Goal: Communication & Community: Answer question/provide support

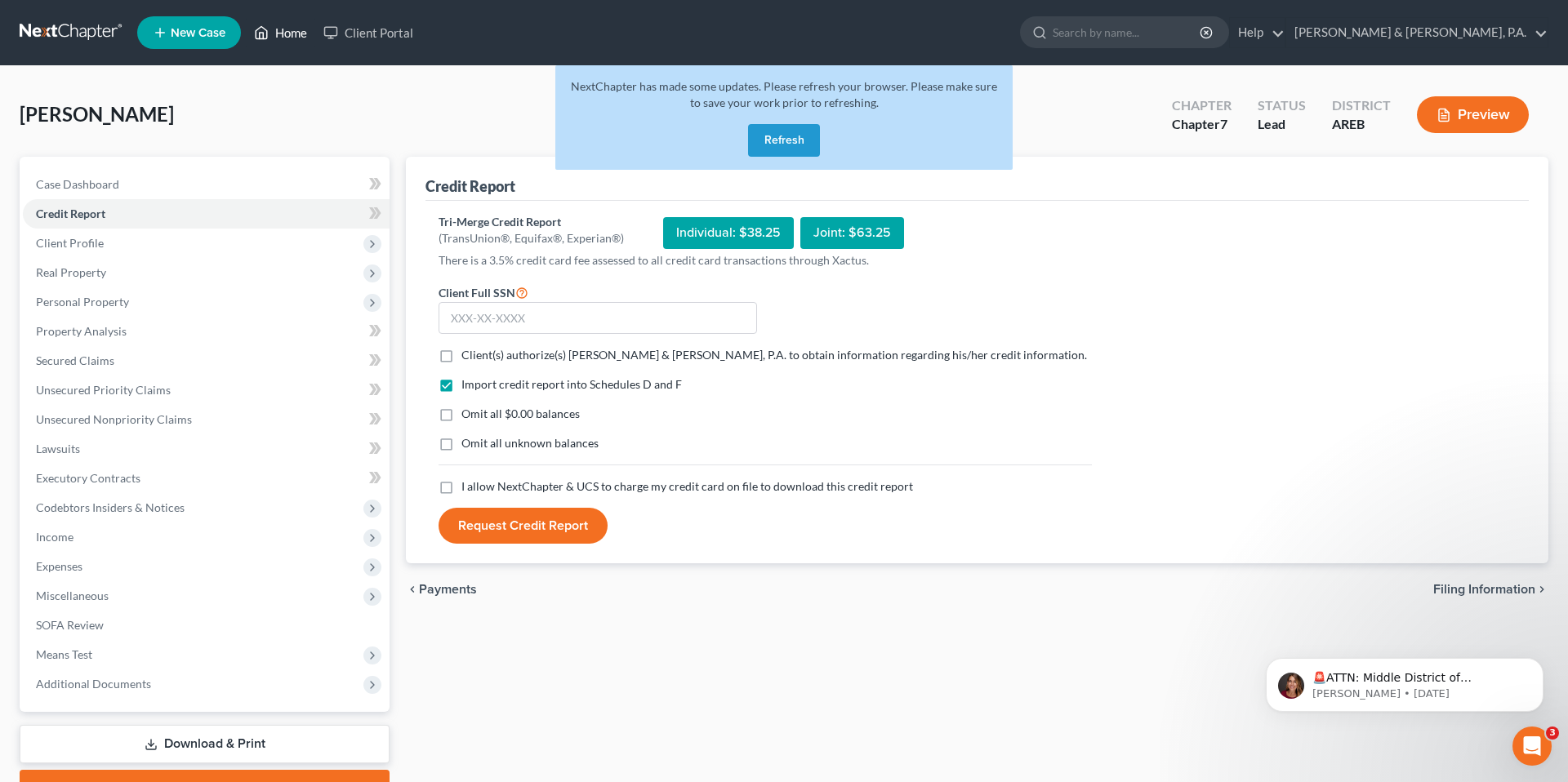
click at [268, 44] on link "Home" at bounding box center [281, 33] width 69 height 29
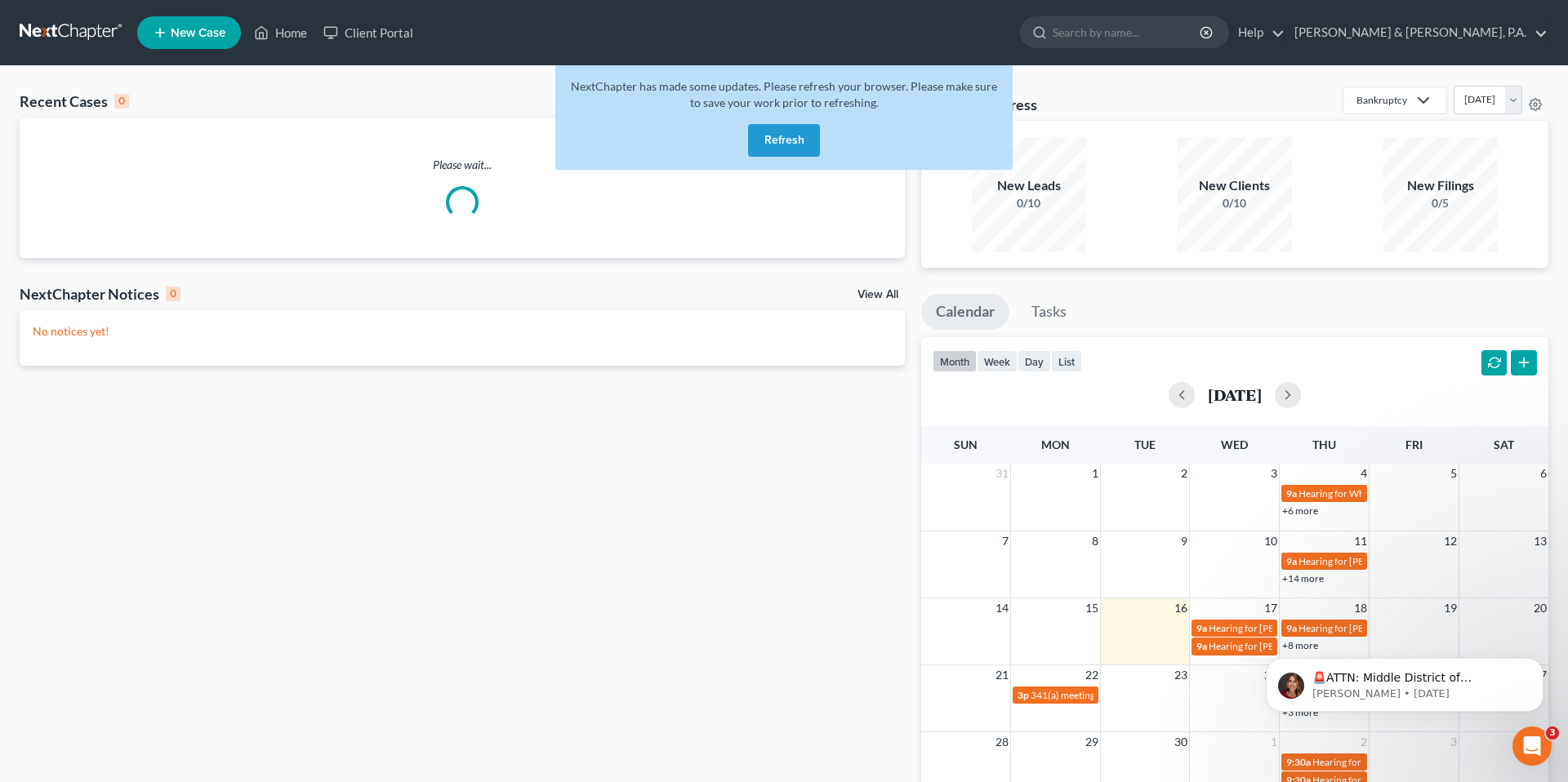
click at [790, 136] on button "Refresh" at bounding box center [784, 141] width 72 height 33
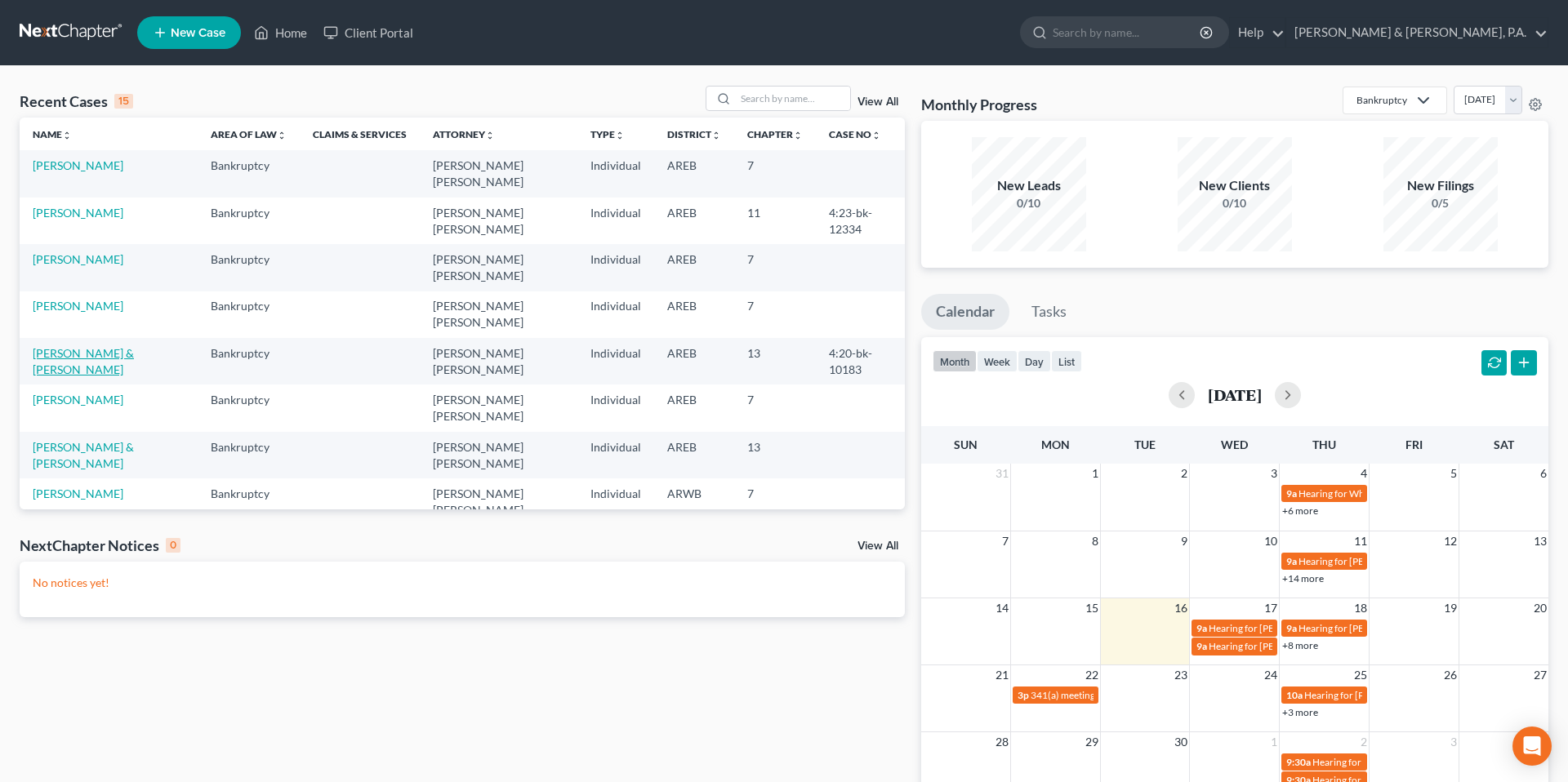
click at [85, 346] on link "[PERSON_NAME] & [PERSON_NAME]" at bounding box center [83, 361] width 101 height 30
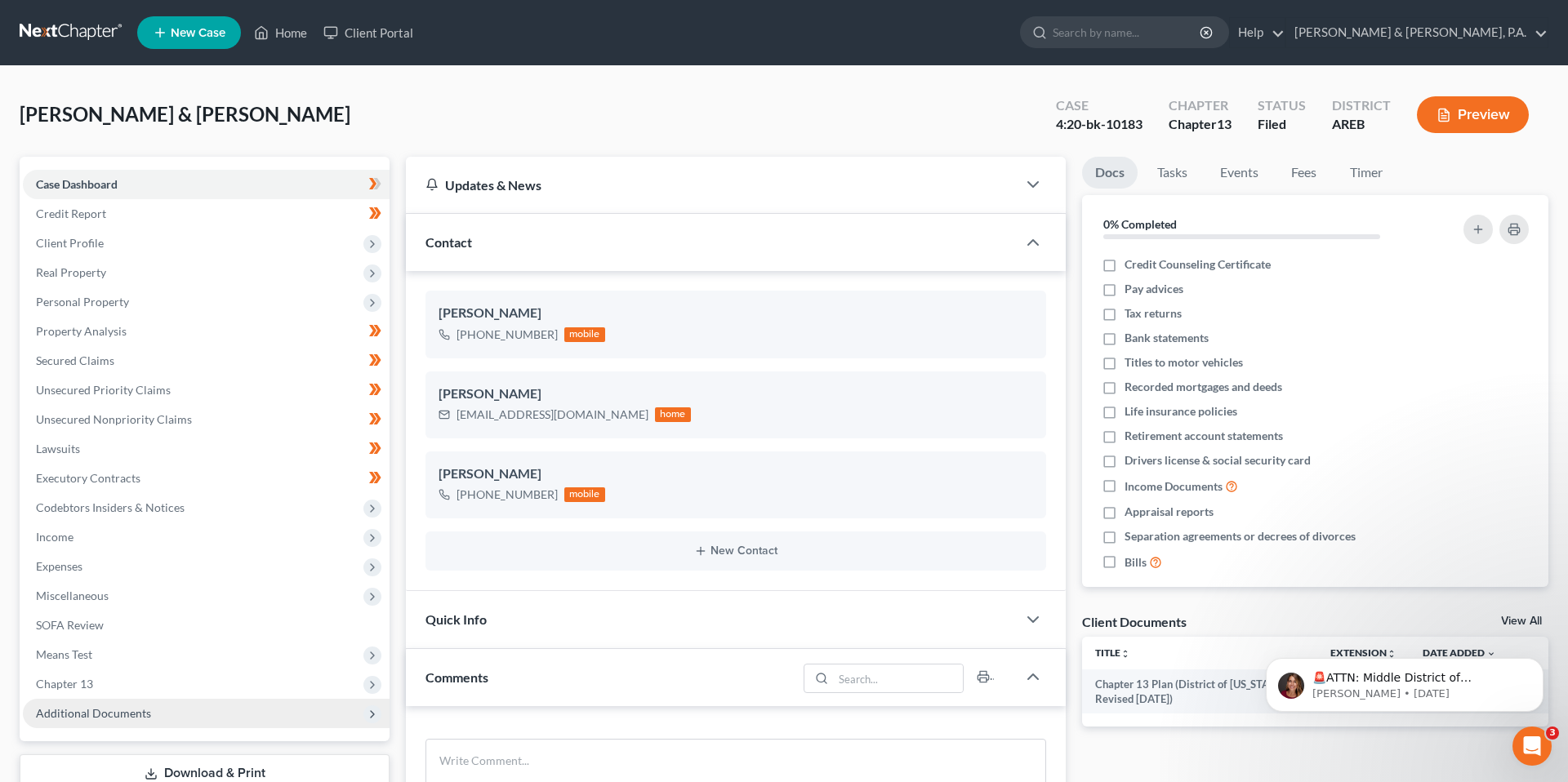
click at [93, 710] on span "Additional Documents" at bounding box center [93, 713] width 115 height 13
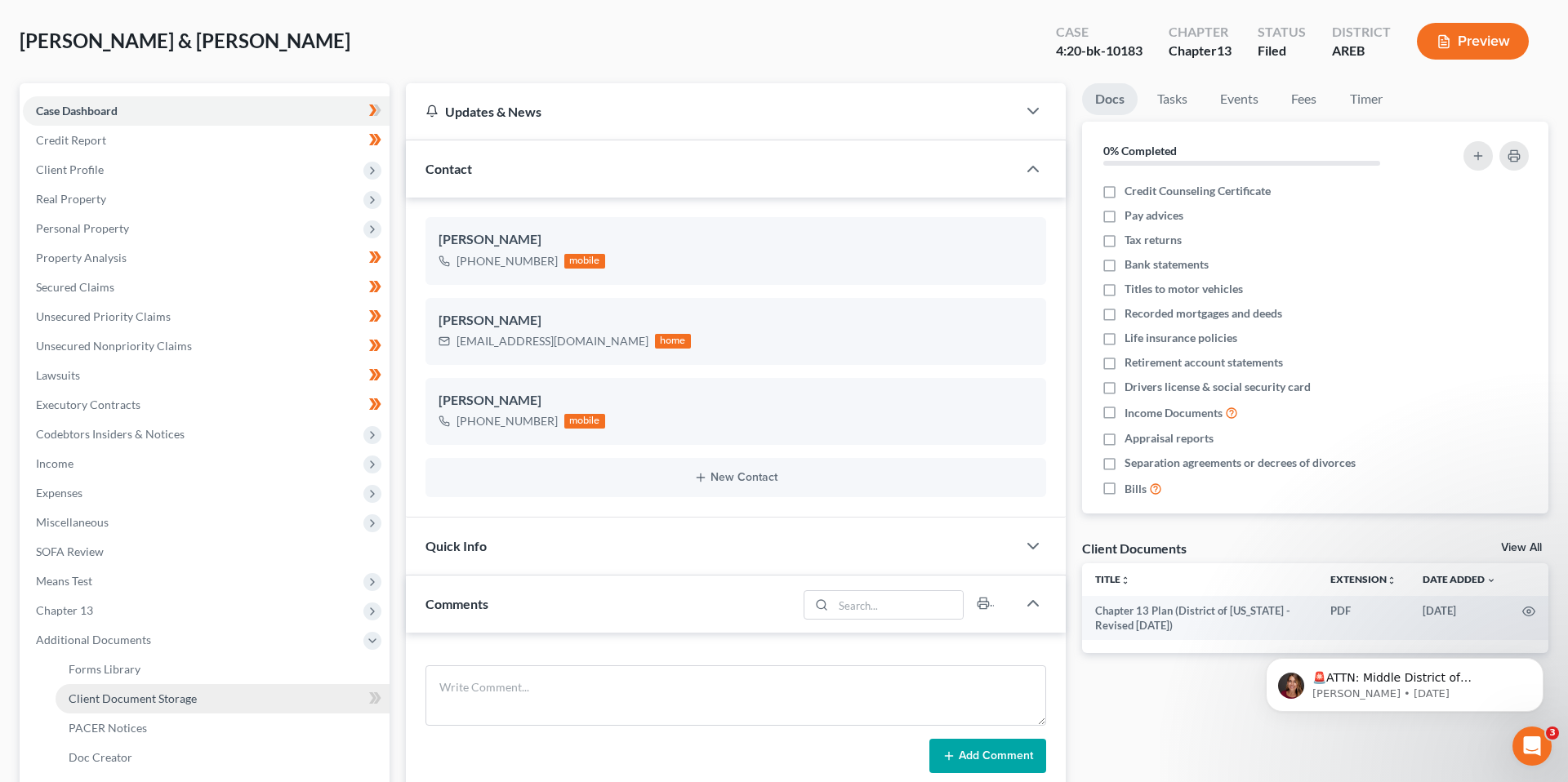
scroll to position [125, 0]
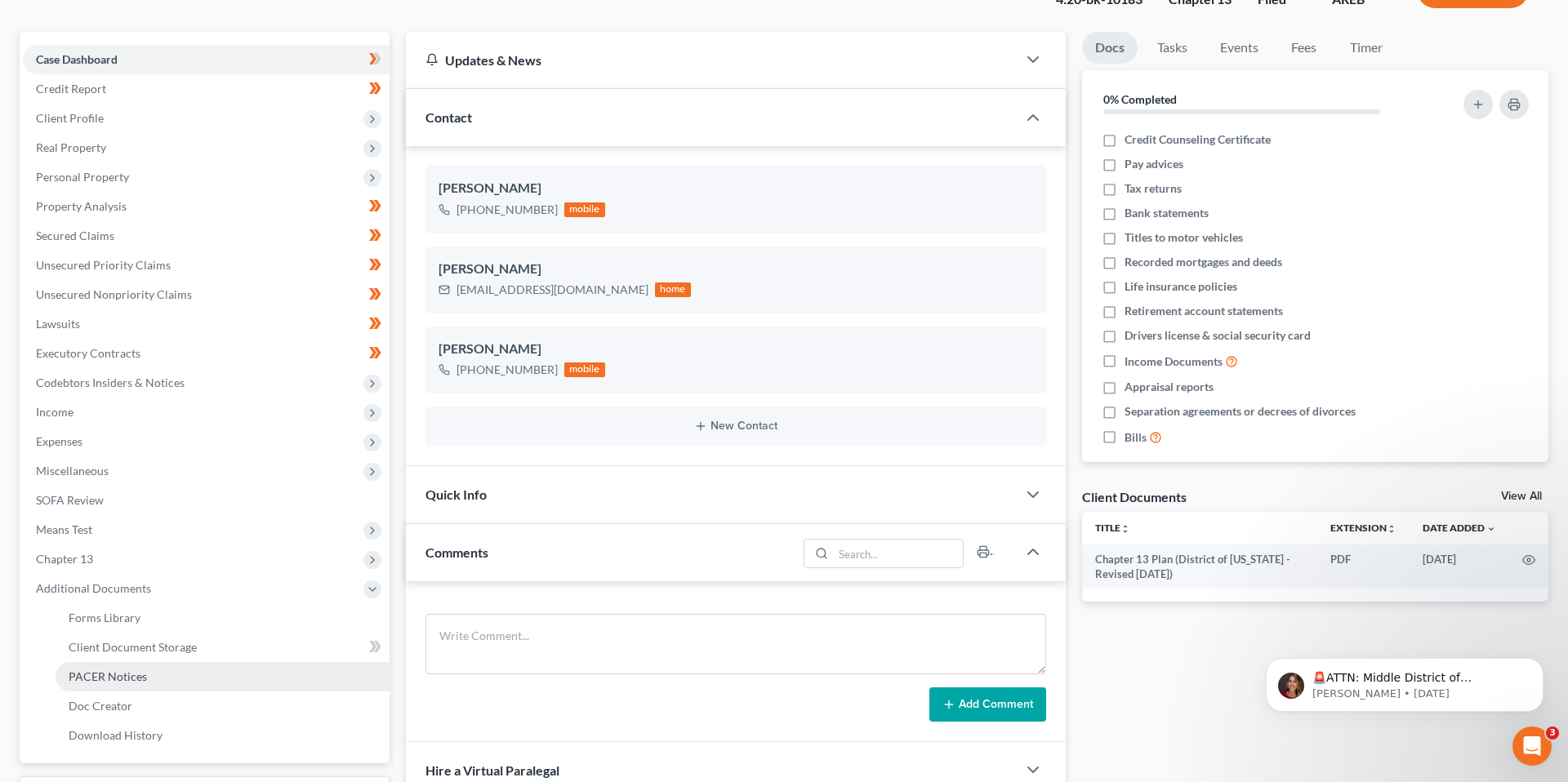
click at [119, 679] on span "PACER Notices" at bounding box center [107, 676] width 78 height 13
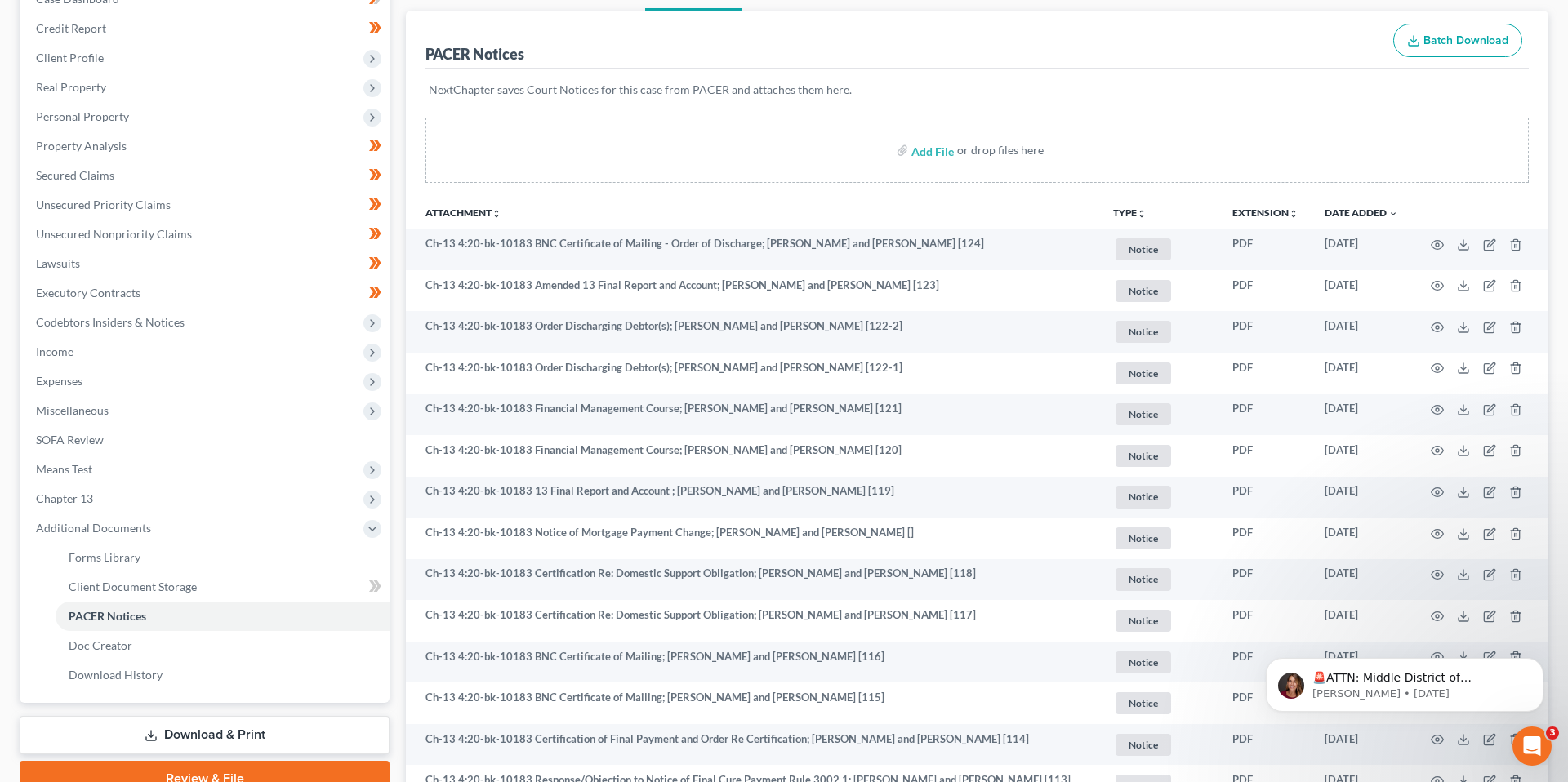
scroll to position [169, 0]
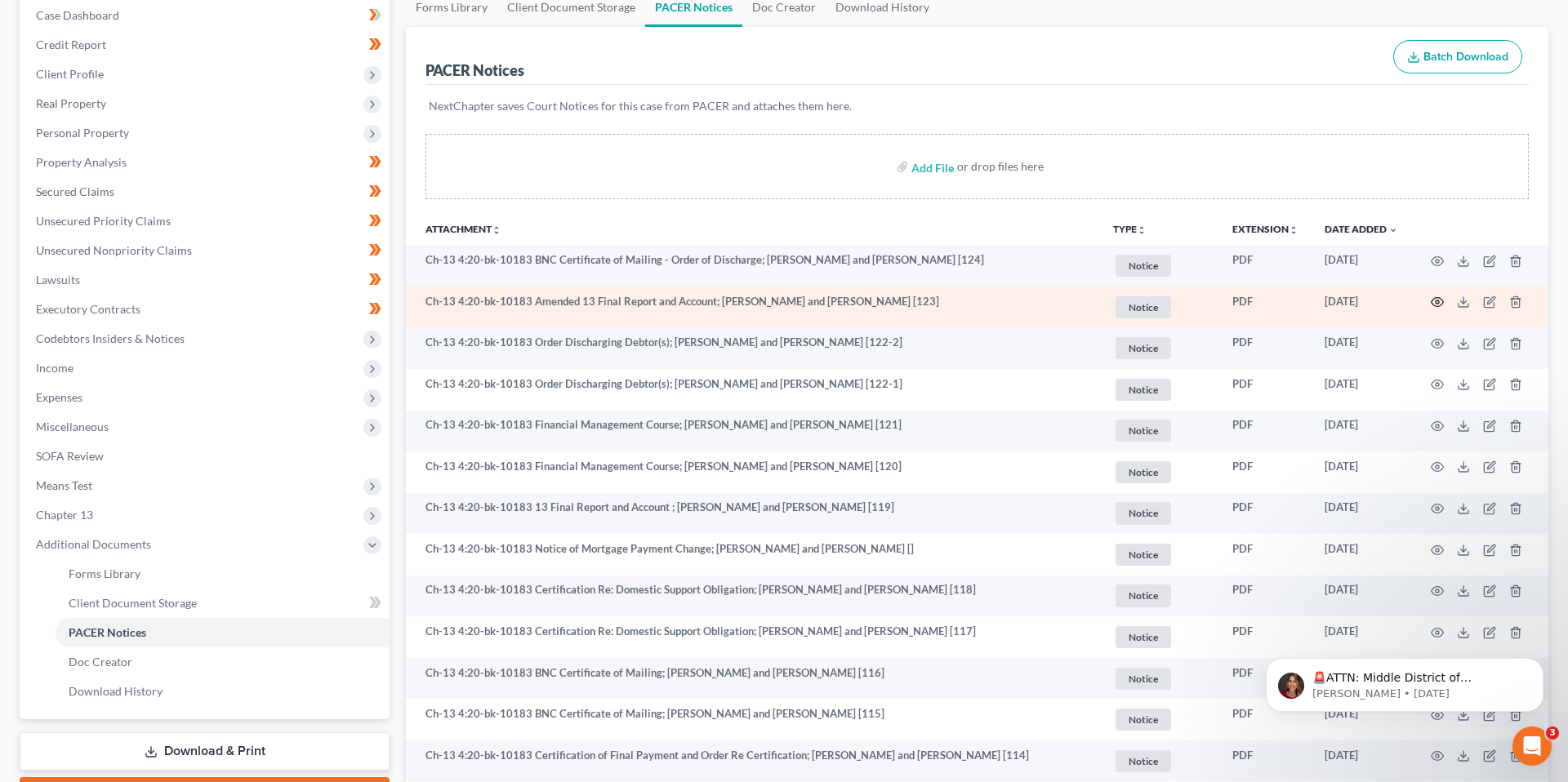
click at [1436, 303] on circle "button" at bounding box center [1437, 302] width 3 height 3
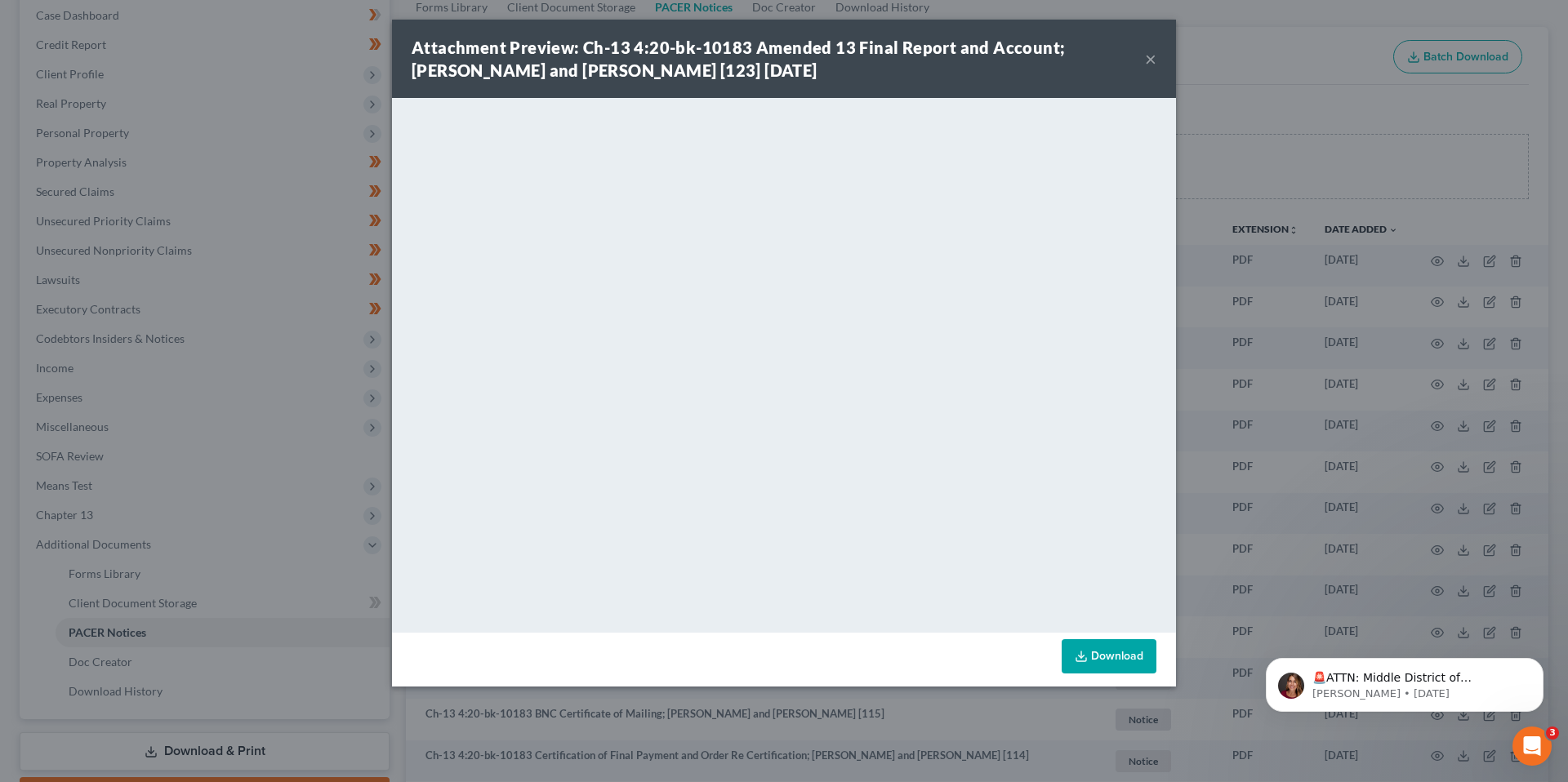
click at [1149, 58] on button "×" at bounding box center [1150, 59] width 12 height 19
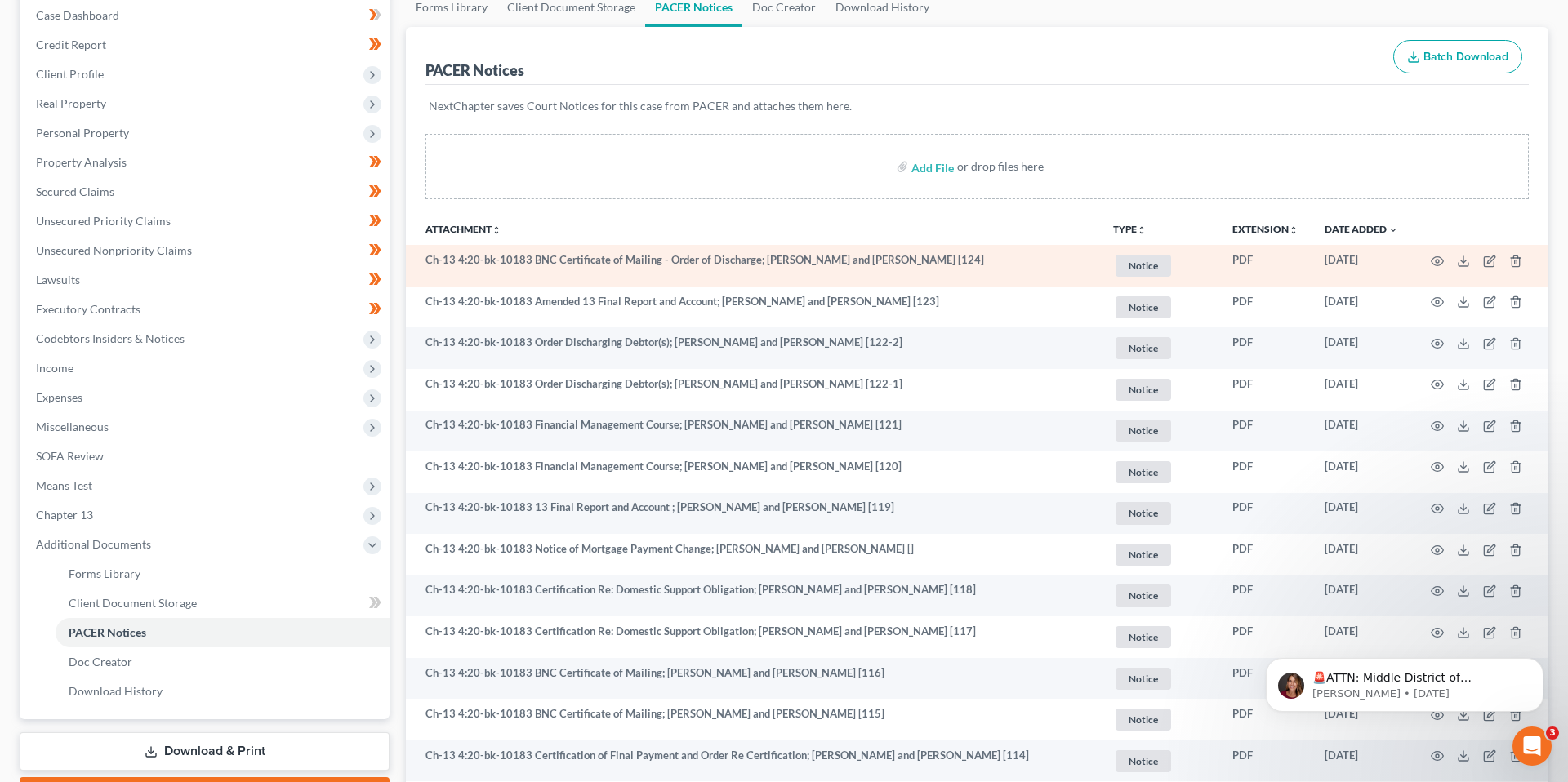
scroll to position [0, 0]
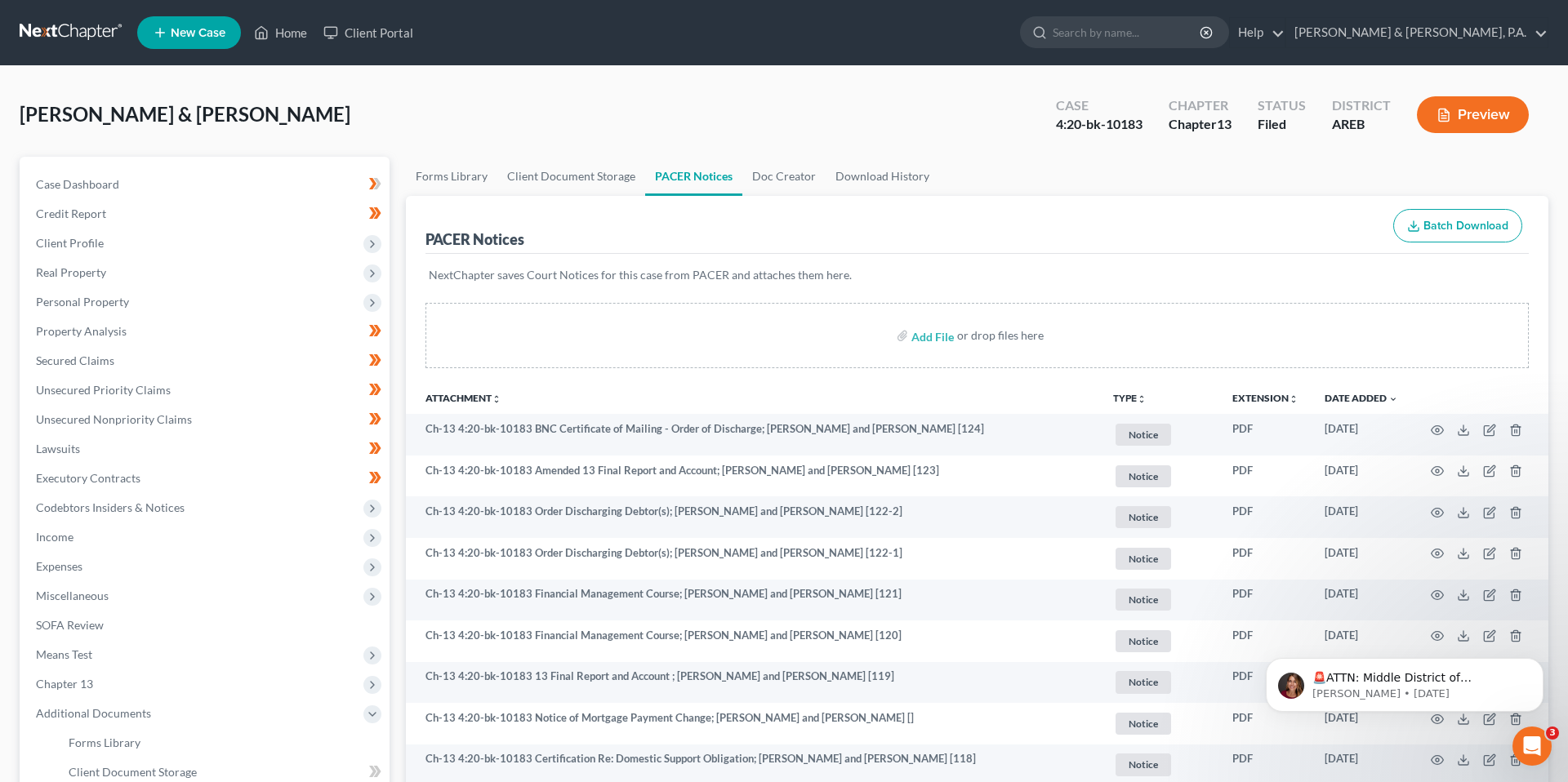
click at [374, 86] on div "[PERSON_NAME] & [PERSON_NAME] Upgraded Case 4:20-bk-10183 Chapter Chapter 13 St…" at bounding box center [783, 121] width 1528 height 71
click at [277, 48] on ul "New Case Home Client Portal - No Result - See all results Or Press Enter... Hel…" at bounding box center [842, 33] width 1411 height 42
click at [277, 36] on link "Home" at bounding box center [281, 33] width 69 height 29
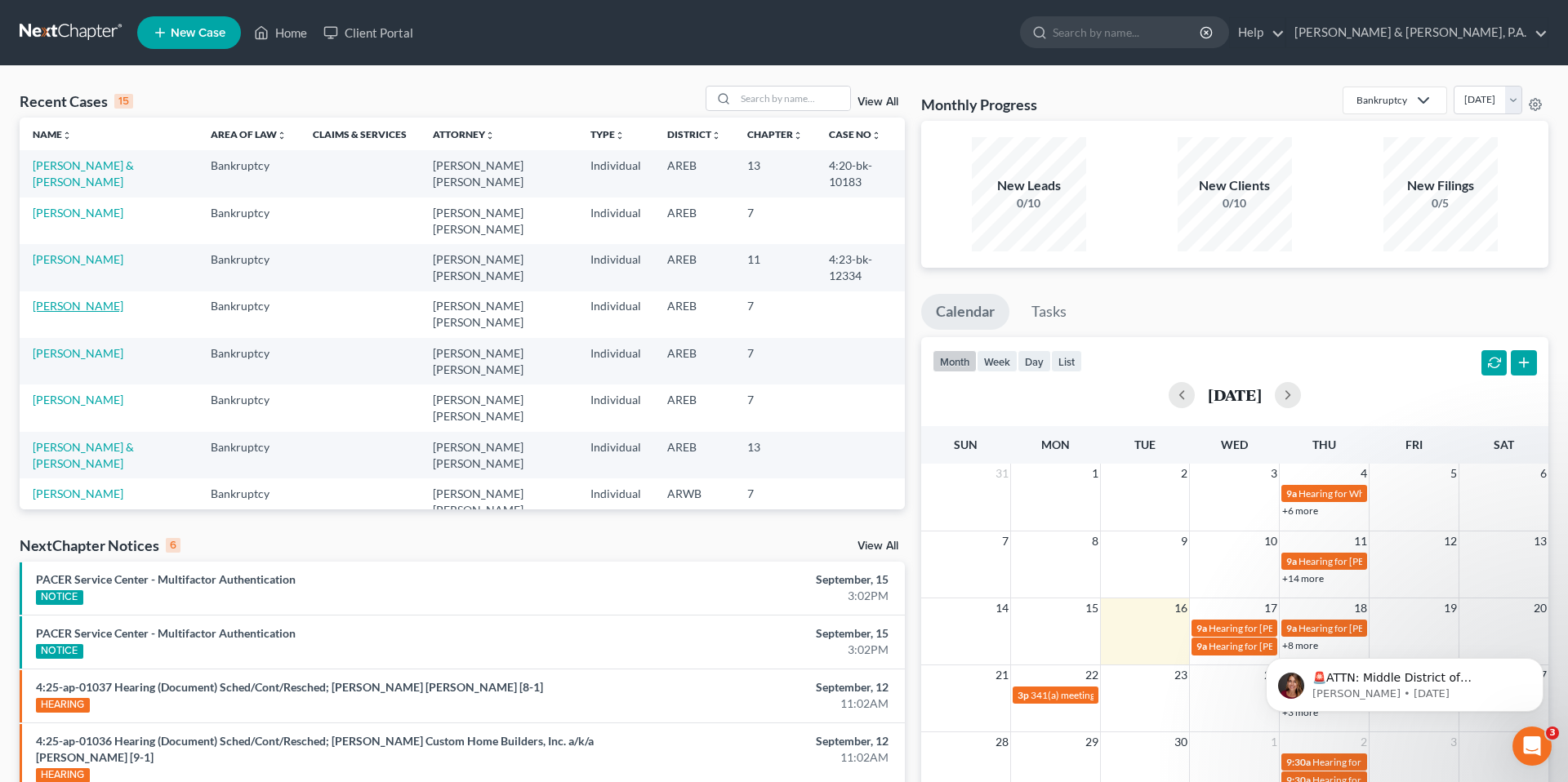
click at [88, 299] on link "[PERSON_NAME]" at bounding box center [78, 306] width 91 height 13
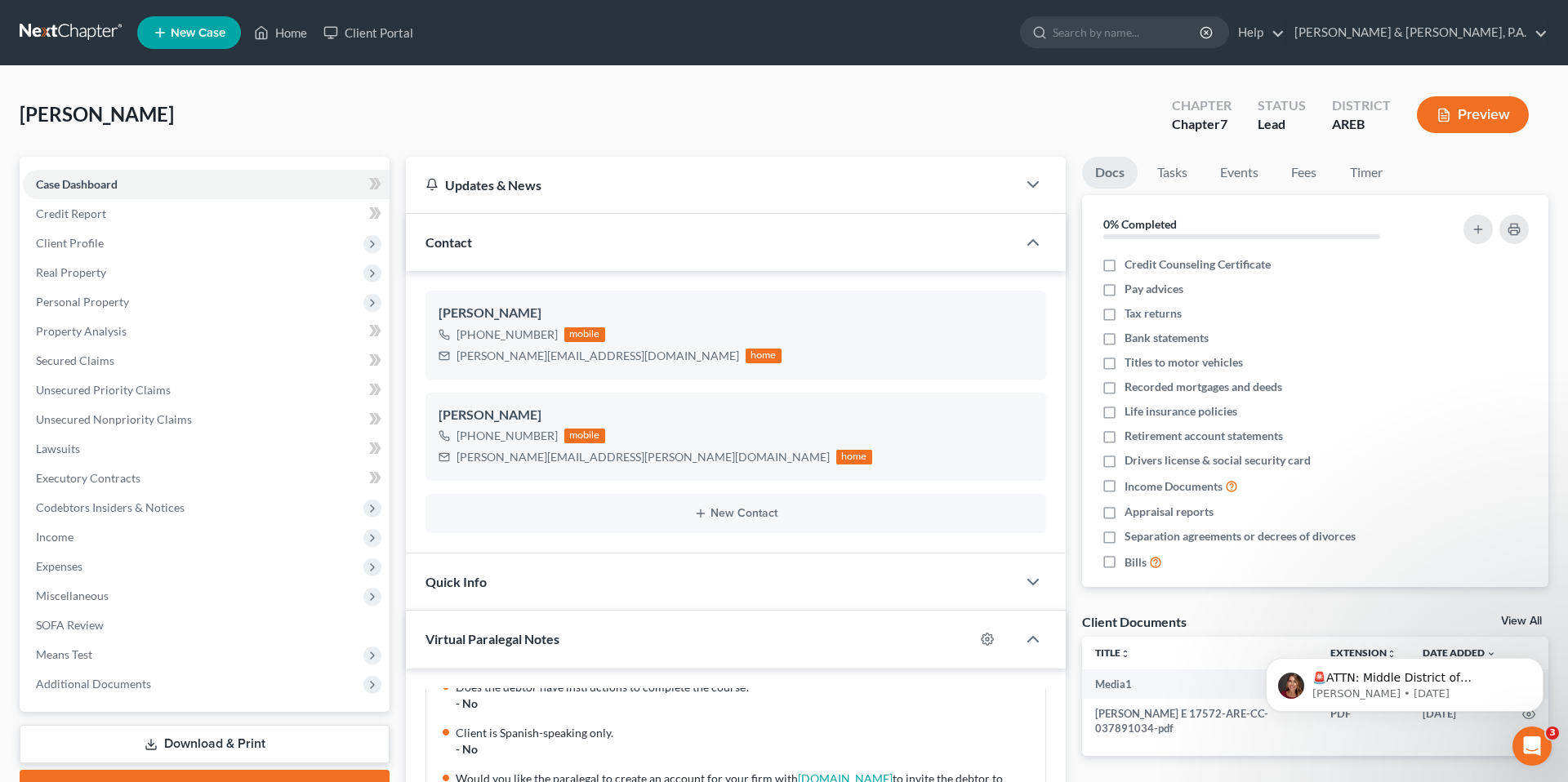
scroll to position [2786, 0]
click at [367, 104] on div "[PERSON_NAME] Upgraded Chapter Chapter 7 Status Lead District AREB Preview" at bounding box center [783, 121] width 1528 height 71
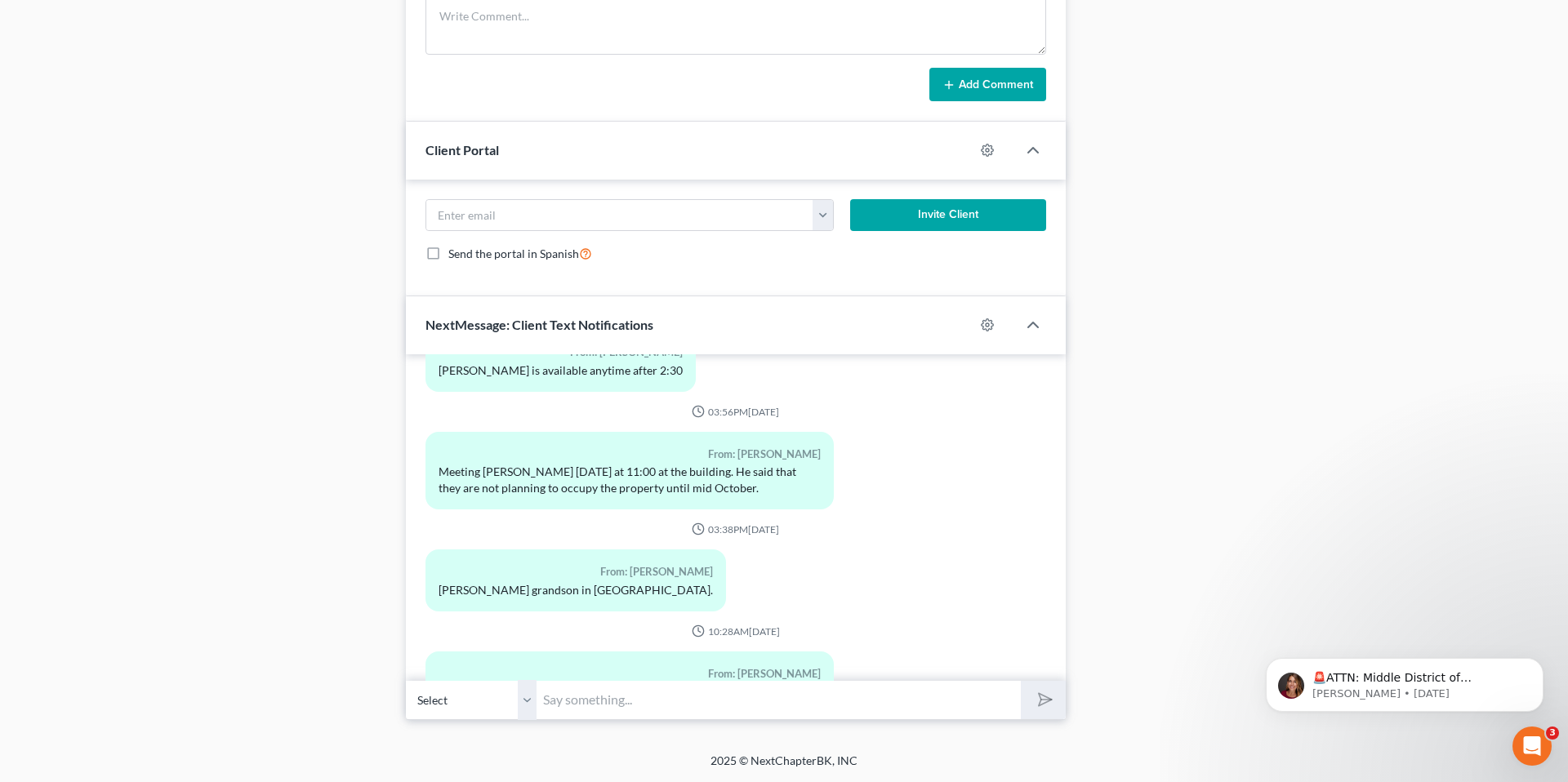
scroll to position [2785, 0]
click at [654, 693] on input "text" at bounding box center [778, 699] width 484 height 40
click at [720, 701] on input "text" at bounding box center [778, 699] width 484 height 40
type input "No sir."
click at [1020, 681] on button "submit" at bounding box center [1042, 700] width 45 height 39
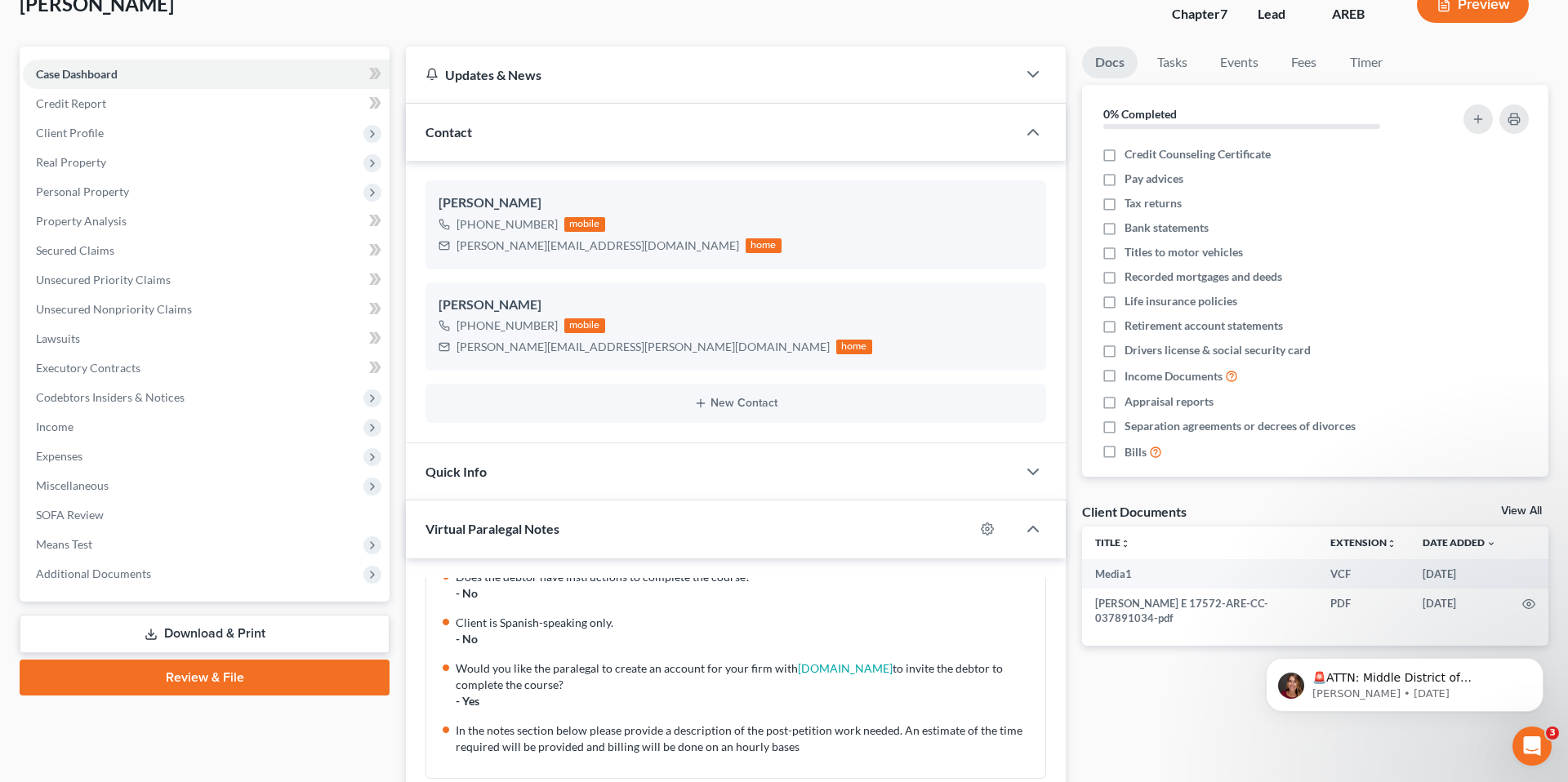
scroll to position [0, 0]
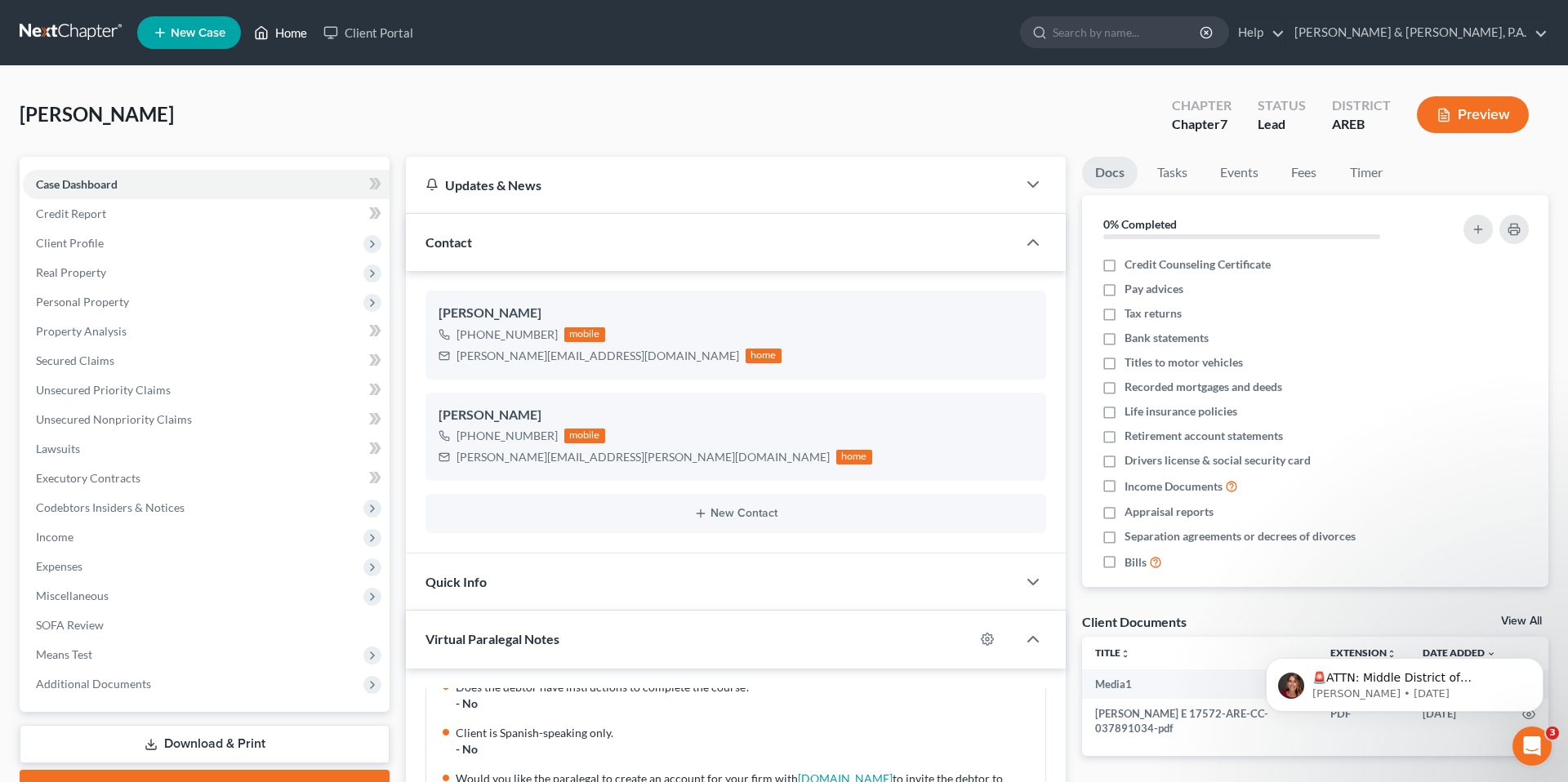
click at [276, 36] on link "Home" at bounding box center [281, 33] width 69 height 29
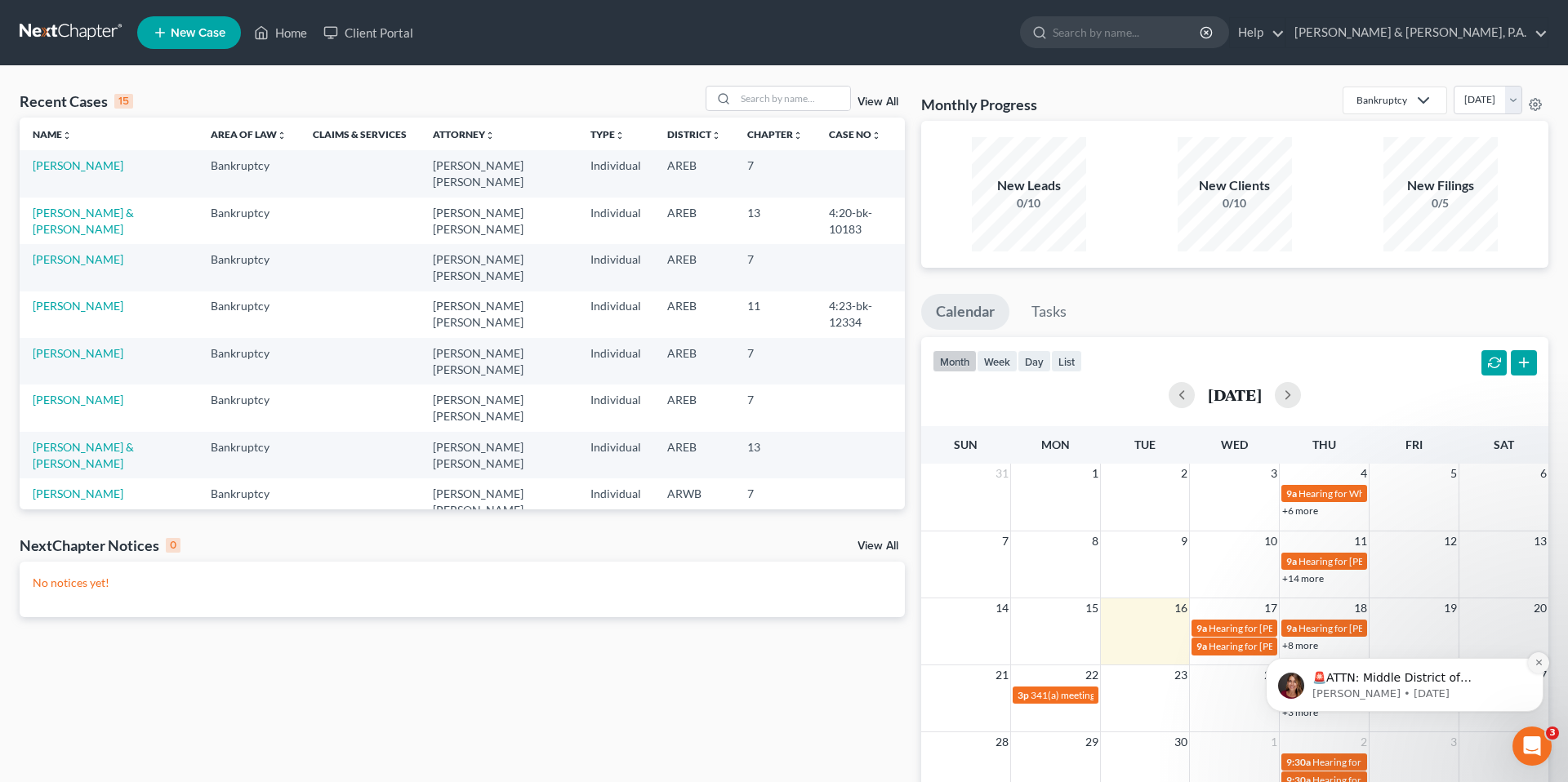
click at [1537, 663] on icon "Dismiss notification" at bounding box center [1538, 661] width 9 height 9
